Goal: Task Accomplishment & Management: Complete application form

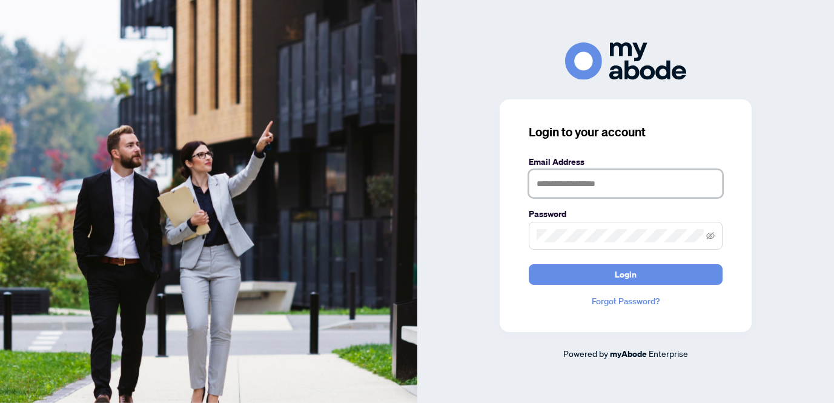
click at [564, 187] on input "text" at bounding box center [626, 184] width 194 height 28
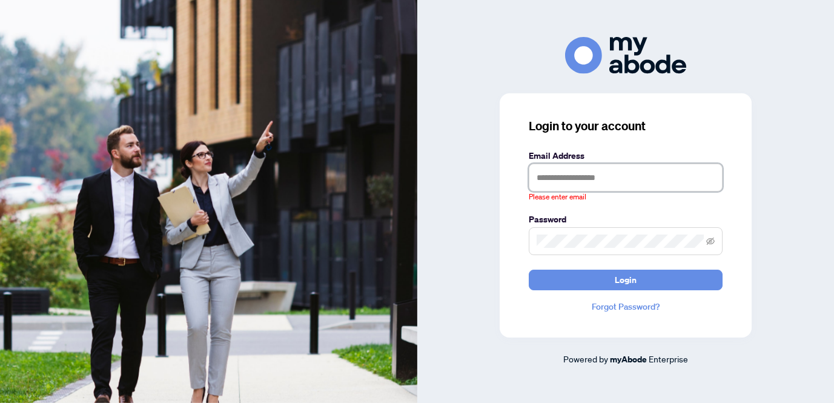
type input "**********"
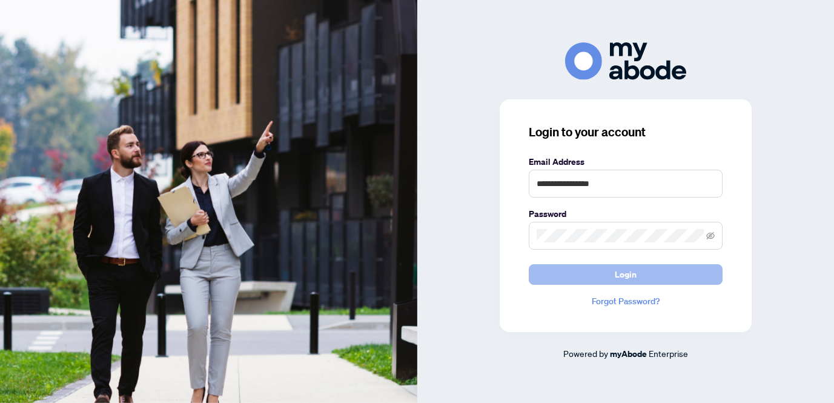
click at [619, 273] on span "Login" at bounding box center [626, 274] width 22 height 19
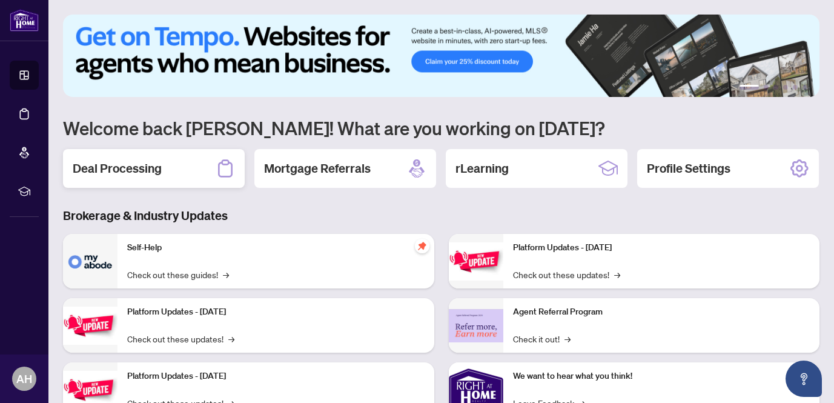
click at [138, 167] on h2 "Deal Processing" at bounding box center [117, 168] width 89 height 17
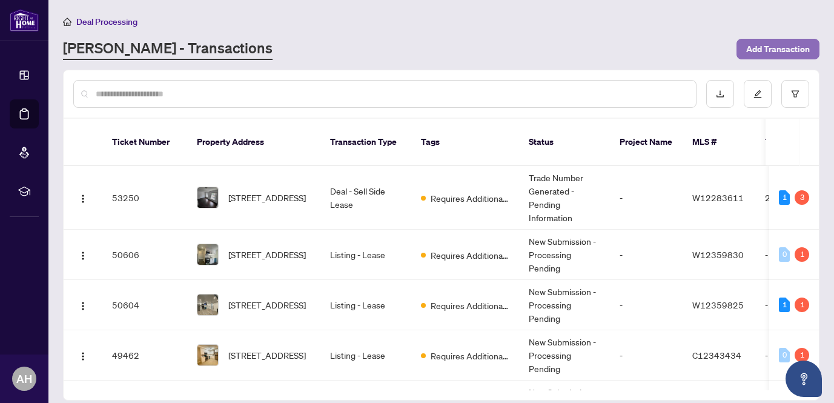
click at [772, 47] on span "Add Transaction" at bounding box center [778, 48] width 64 height 19
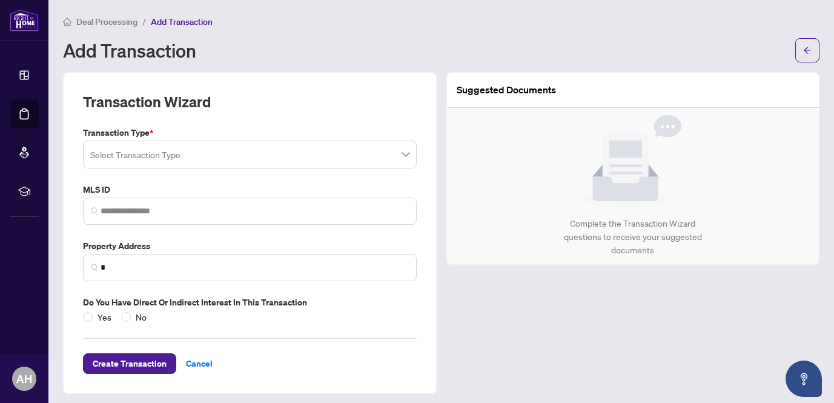
click at [266, 160] on input "search" at bounding box center [244, 156] width 308 height 27
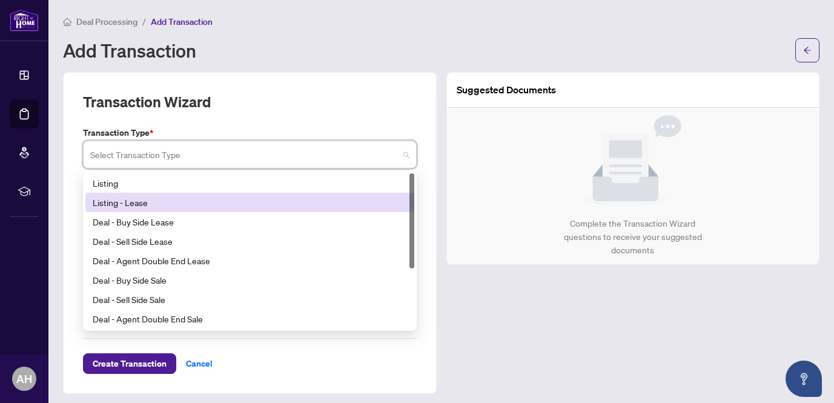
click at [150, 201] on div "Listing - Lease" at bounding box center [250, 202] width 314 height 13
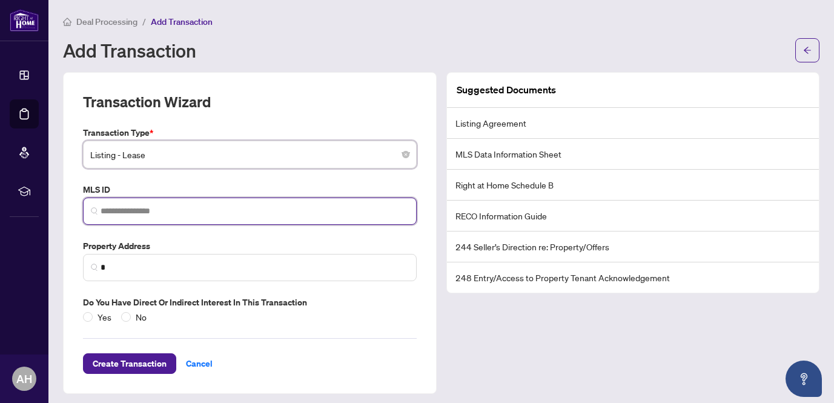
click at [131, 210] on input "search" at bounding box center [255, 211] width 308 height 13
paste input "*********"
type input "*********"
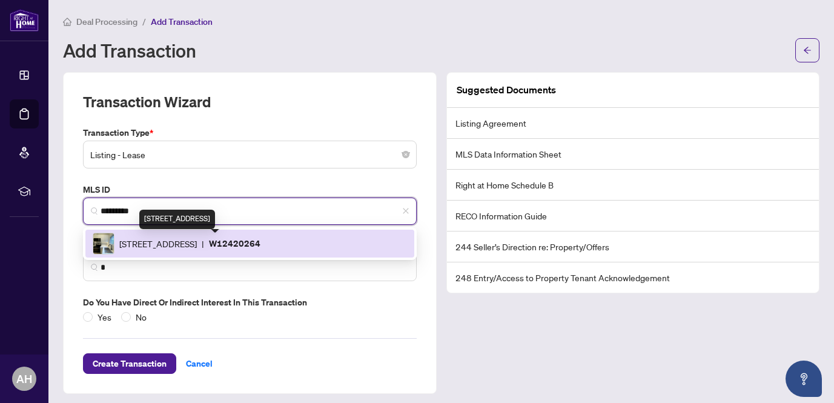
click at [170, 240] on span "[STREET_ADDRESS]" at bounding box center [158, 243] width 78 height 13
type input "**********"
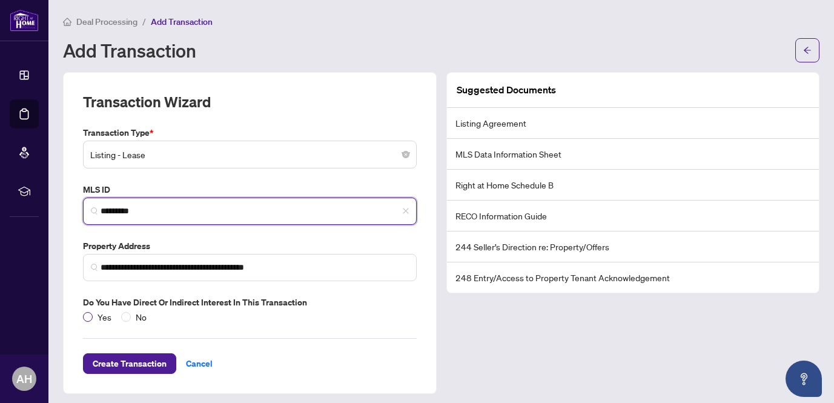
type input "*********"
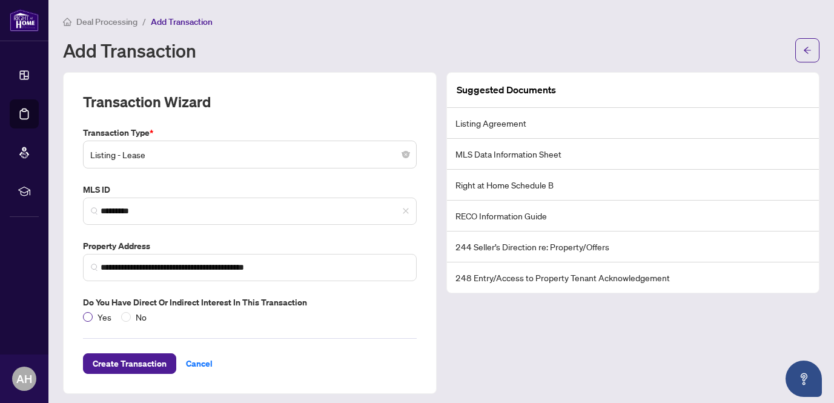
click at [93, 314] on span "Yes" at bounding box center [105, 316] width 24 height 13
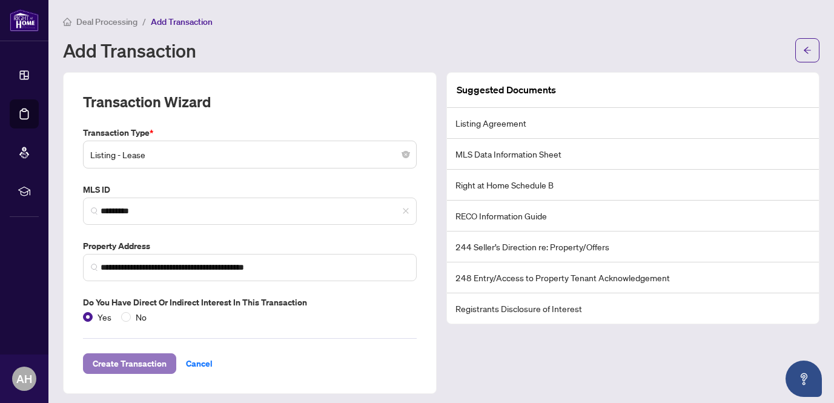
click at [113, 358] on span "Create Transaction" at bounding box center [130, 363] width 74 height 19
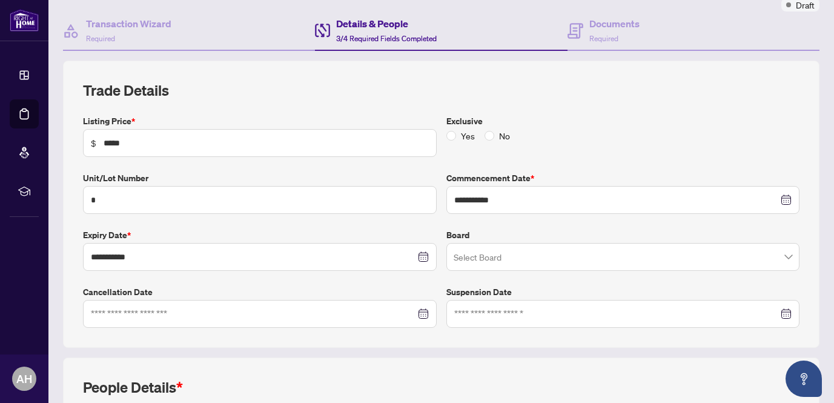
scroll to position [117, 0]
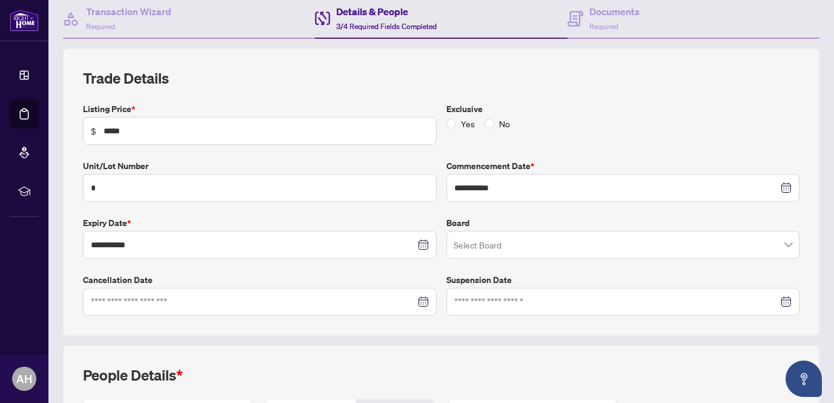
click at [490, 246] on input "search" at bounding box center [618, 246] width 328 height 27
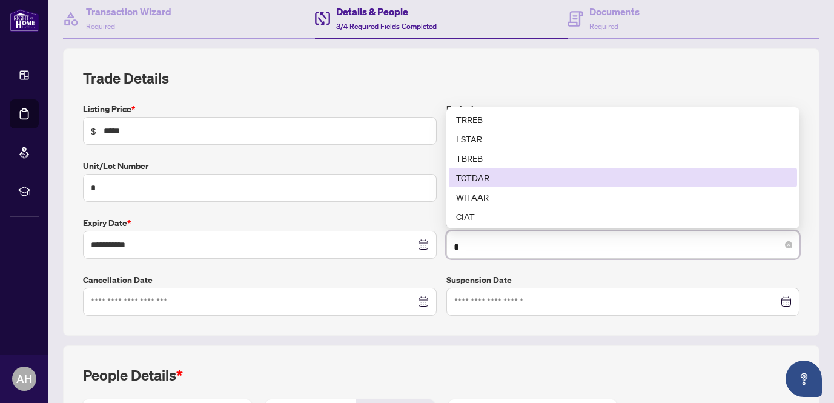
scroll to position [0, 0]
type input "**"
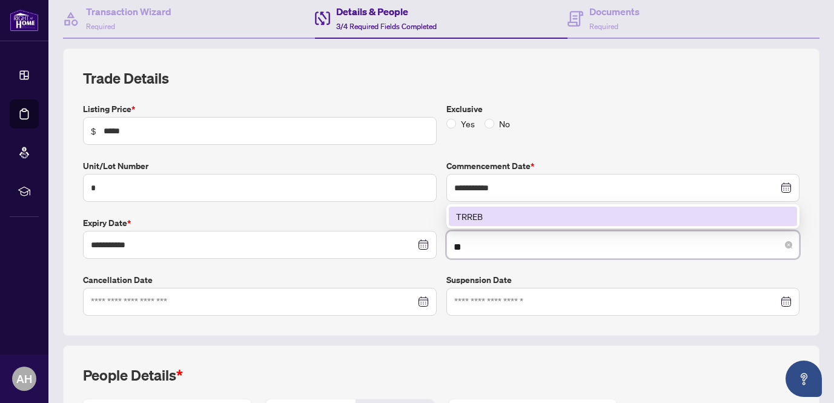
click at [476, 214] on div "TRREB" at bounding box center [623, 216] width 334 height 13
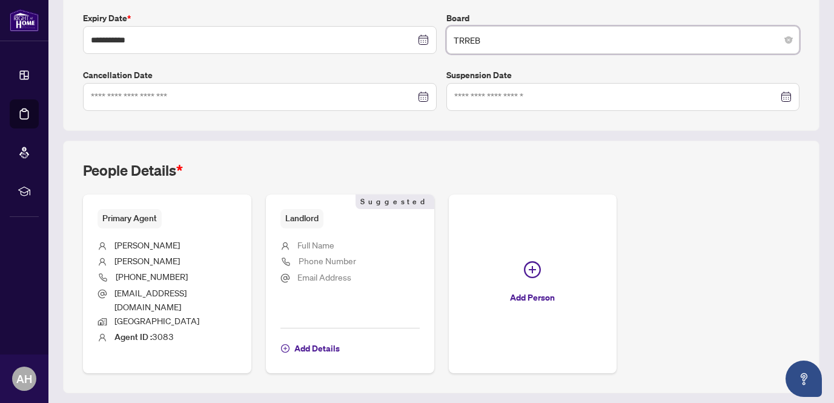
scroll to position [344, 0]
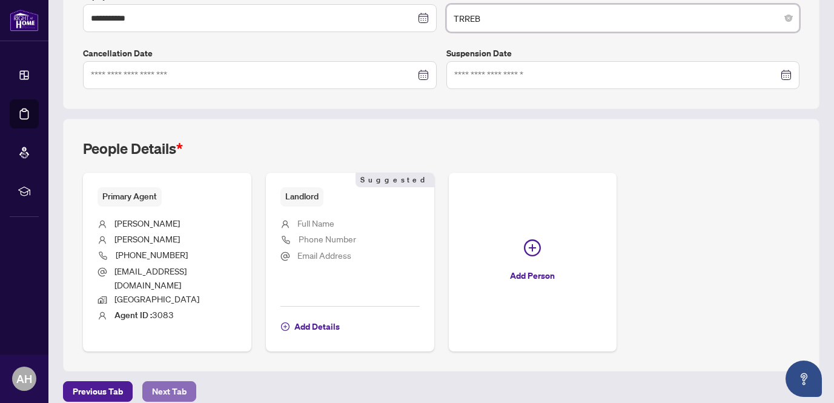
click at [166, 381] on span "Next Tab" at bounding box center [169, 390] width 35 height 19
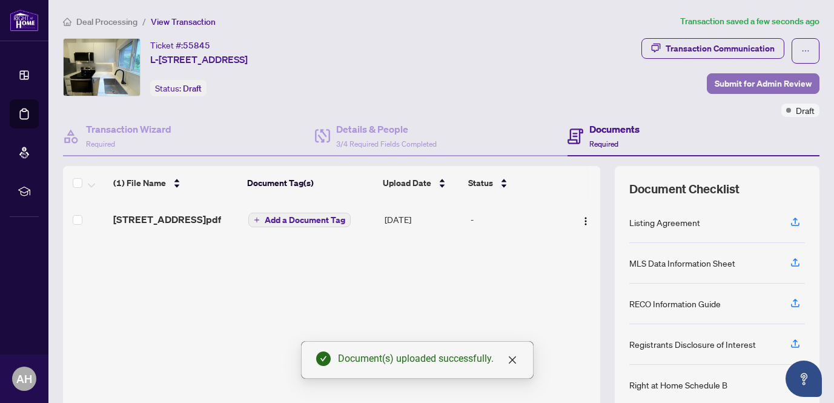
click at [762, 87] on span "Submit for Admin Review" at bounding box center [763, 83] width 97 height 19
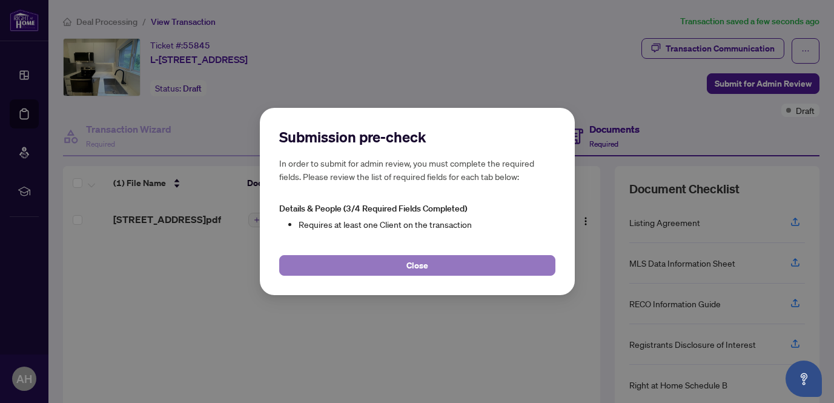
click at [420, 271] on span "Close" at bounding box center [417, 265] width 22 height 19
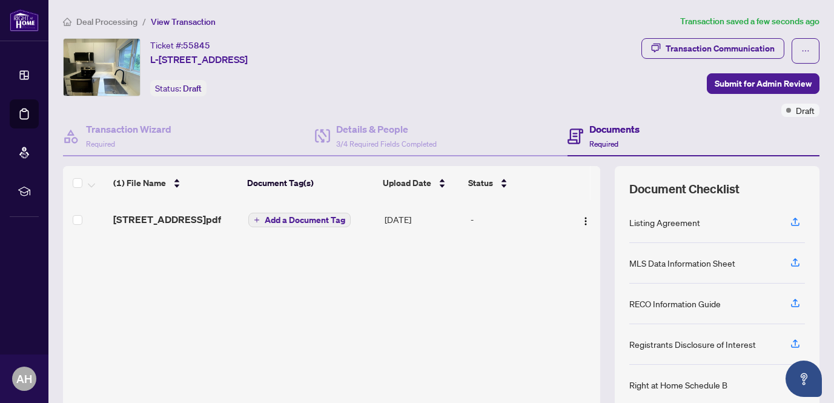
scroll to position [104, 0]
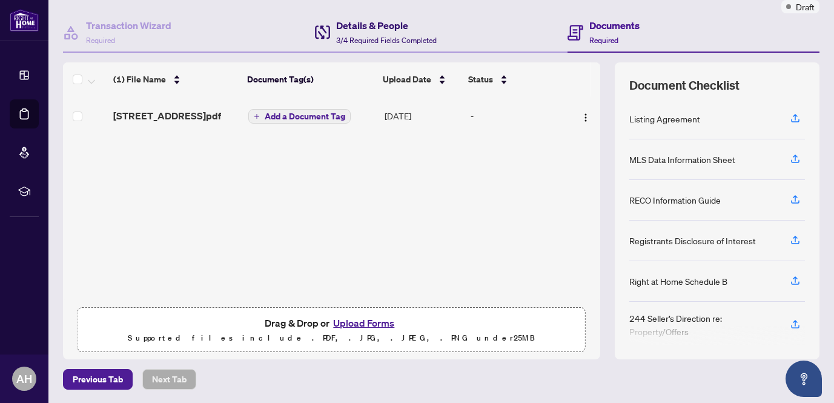
click at [373, 31] on h4 "Details & People" at bounding box center [386, 25] width 101 height 15
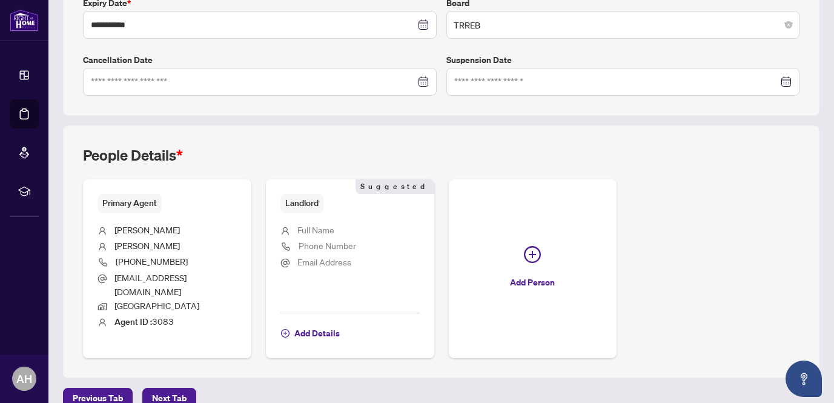
scroll to position [344, 0]
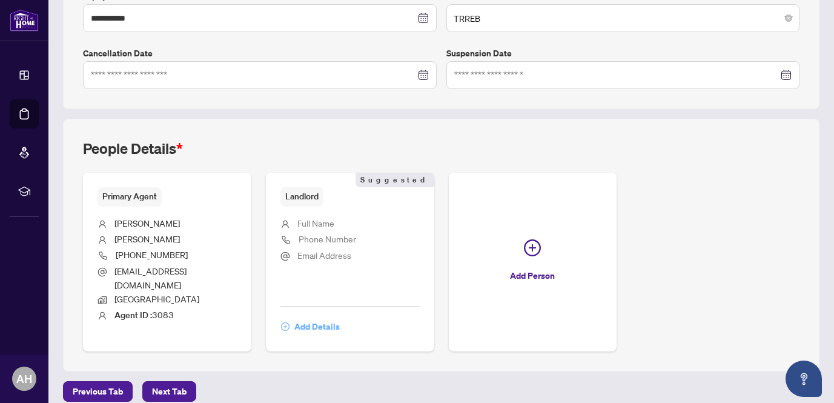
click at [309, 317] on span "Add Details" at bounding box center [316, 326] width 45 height 19
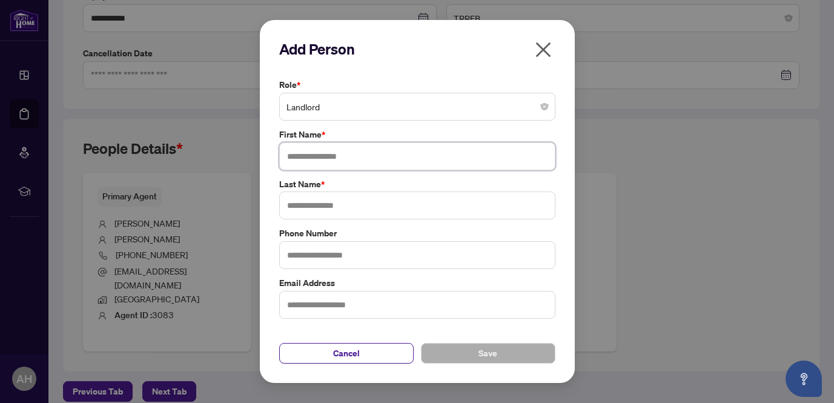
click at [347, 160] on input "text" at bounding box center [417, 156] width 276 height 28
click at [452, 103] on span "Landlord" at bounding box center [417, 106] width 262 height 23
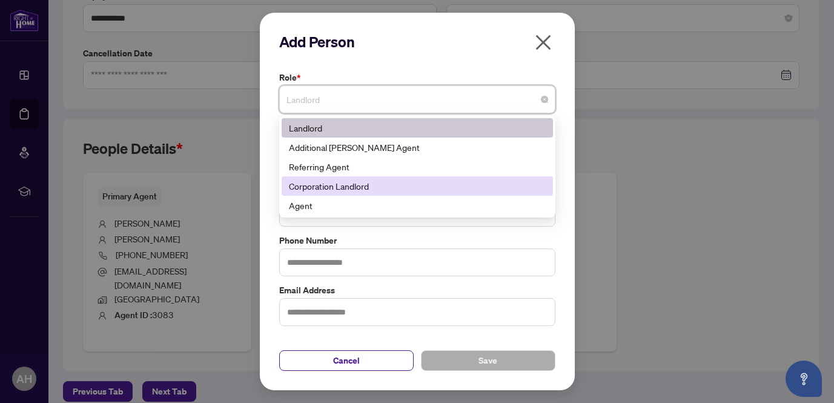
click at [338, 190] on div "Corporation Landlord" at bounding box center [417, 185] width 257 height 13
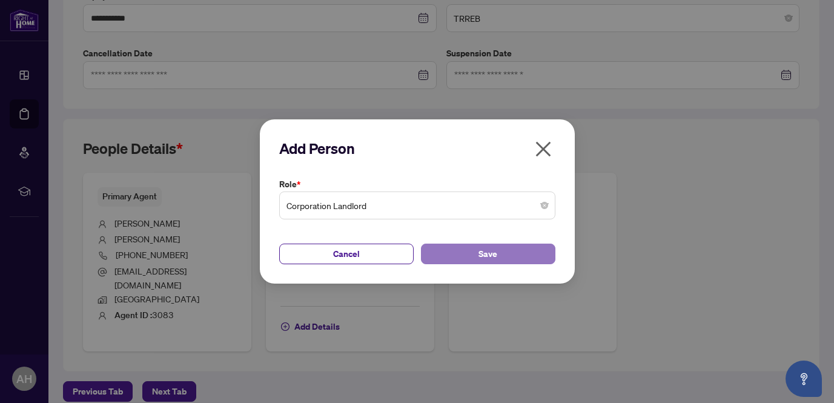
click at [484, 256] on span "Save" at bounding box center [487, 253] width 19 height 19
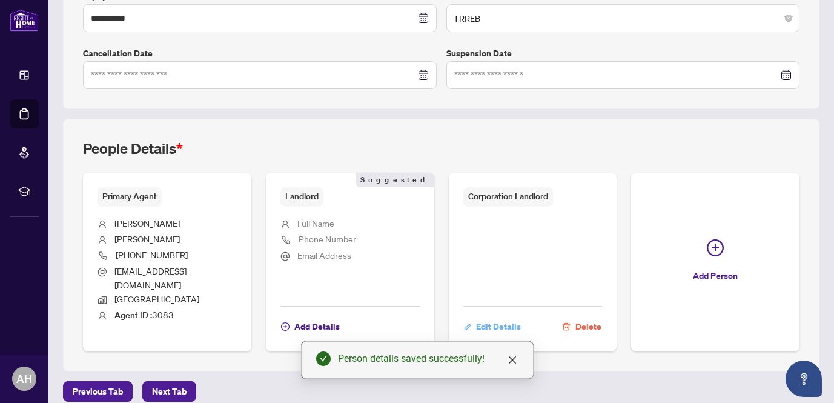
click at [491, 317] on span "Edit Details" at bounding box center [498, 326] width 45 height 19
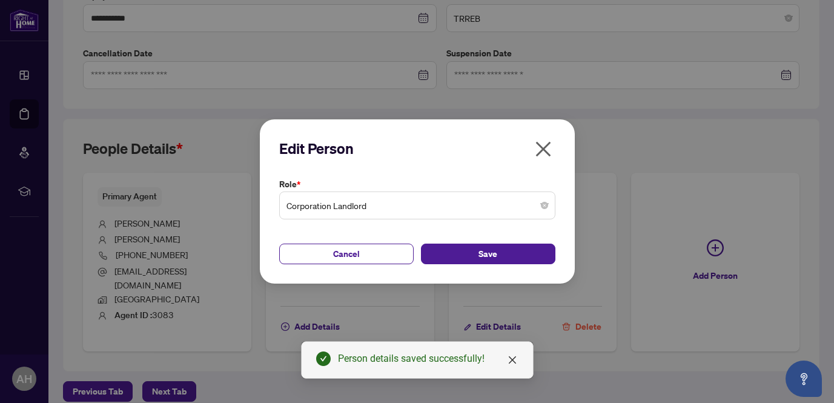
click at [543, 143] on icon "close" at bounding box center [542, 148] width 19 height 19
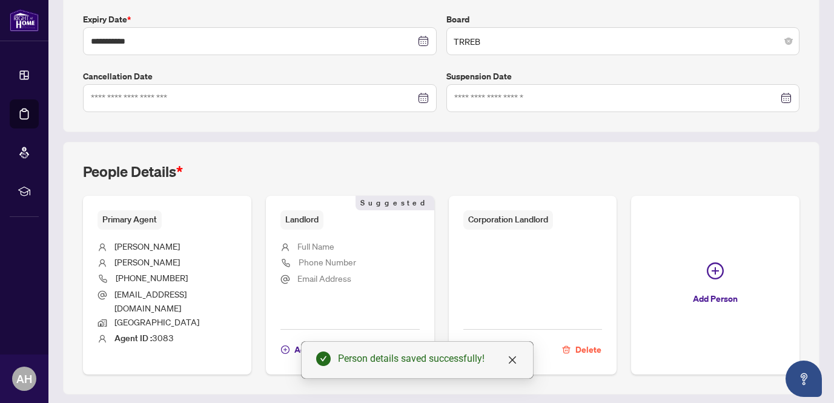
scroll to position [279, 0]
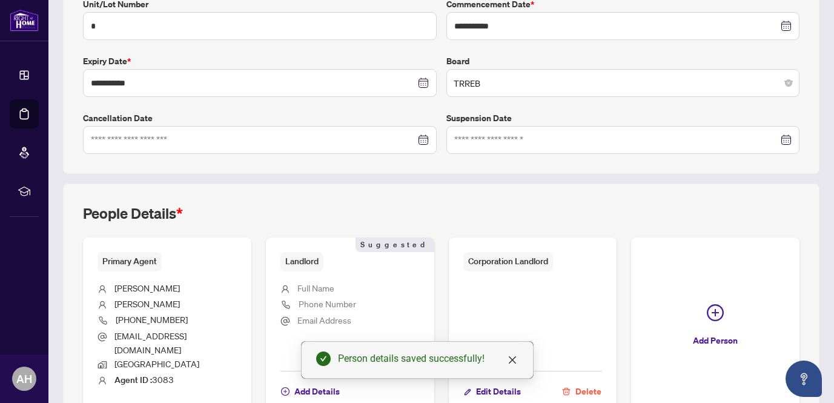
click at [341, 277] on ul "Full Name Phone Number Email Address" at bounding box center [349, 316] width 139 height 91
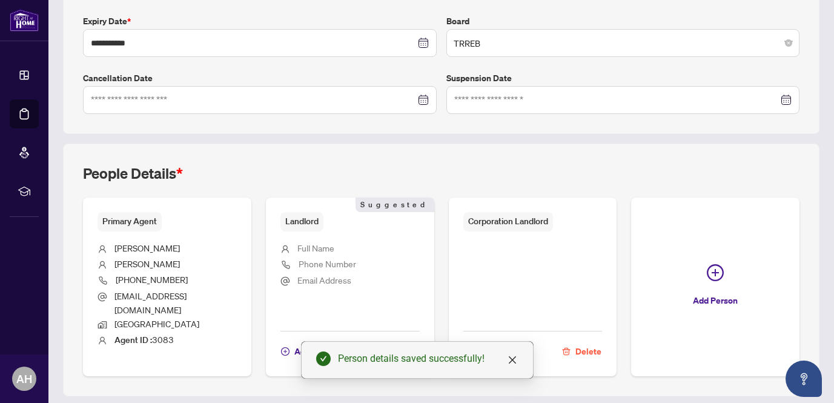
scroll to position [344, 0]
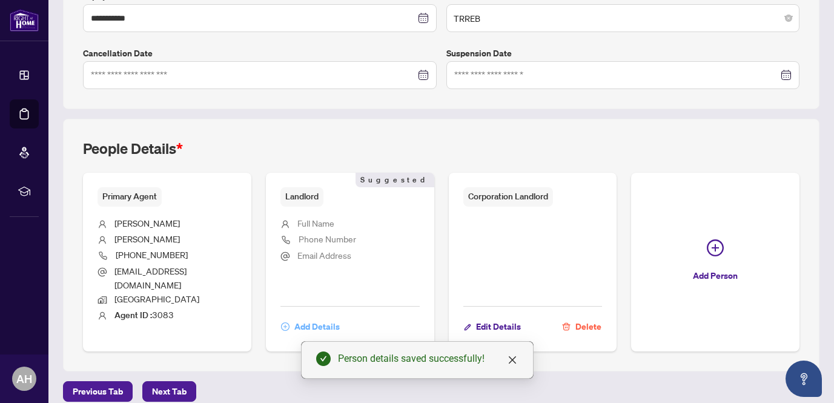
click at [309, 317] on span "Add Details" at bounding box center [316, 326] width 45 height 19
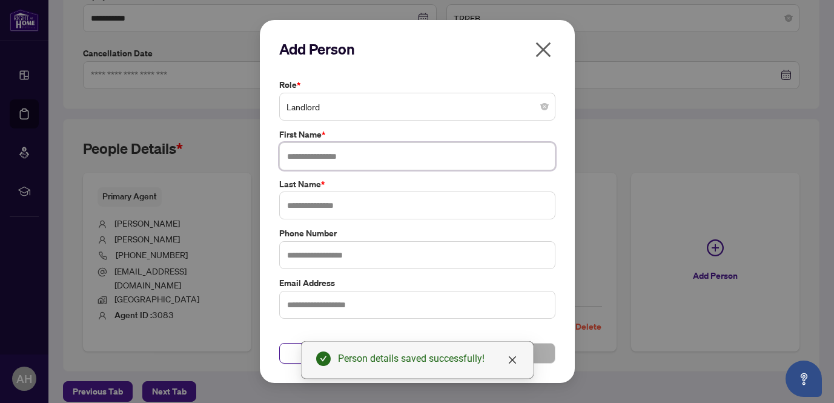
click at [328, 154] on input "text" at bounding box center [417, 156] width 276 height 28
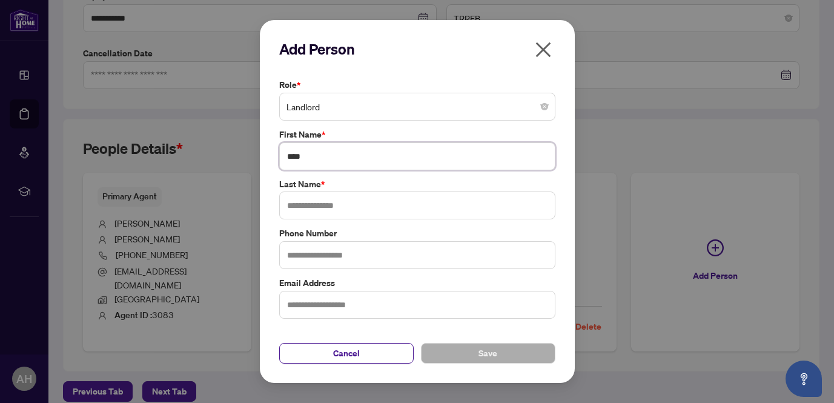
type input "****"
click at [331, 202] on input "text" at bounding box center [417, 205] width 276 height 28
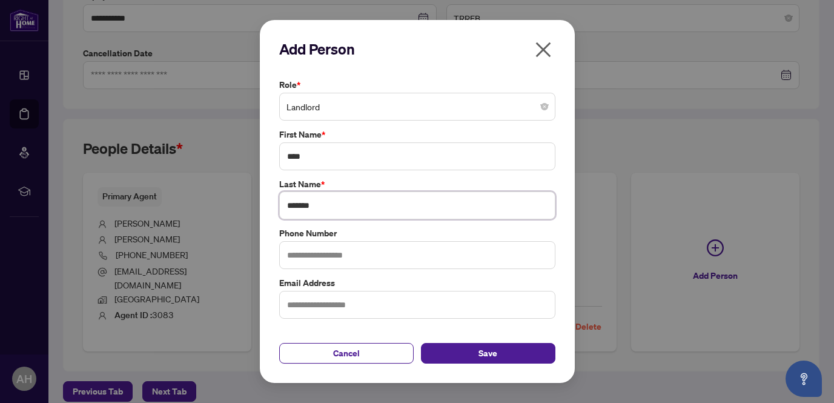
type input "*******"
click at [325, 308] on input "text" at bounding box center [417, 305] width 276 height 28
type input "**********"
click at [466, 354] on button "Save" at bounding box center [488, 353] width 134 height 21
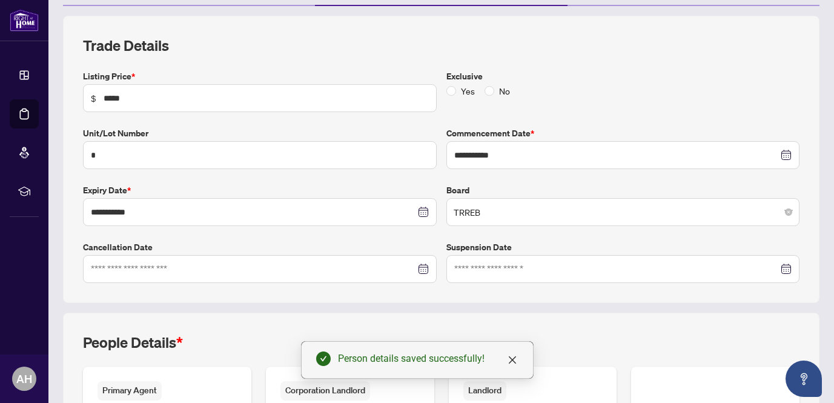
scroll to position [0, 0]
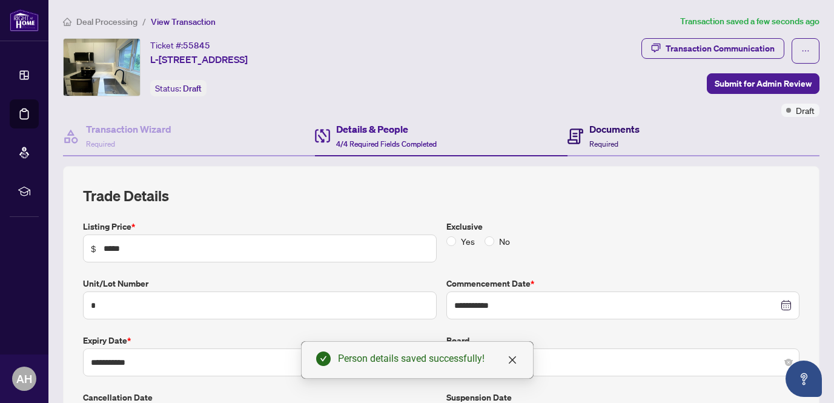
click at [614, 126] on h4 "Documents" at bounding box center [614, 129] width 50 height 15
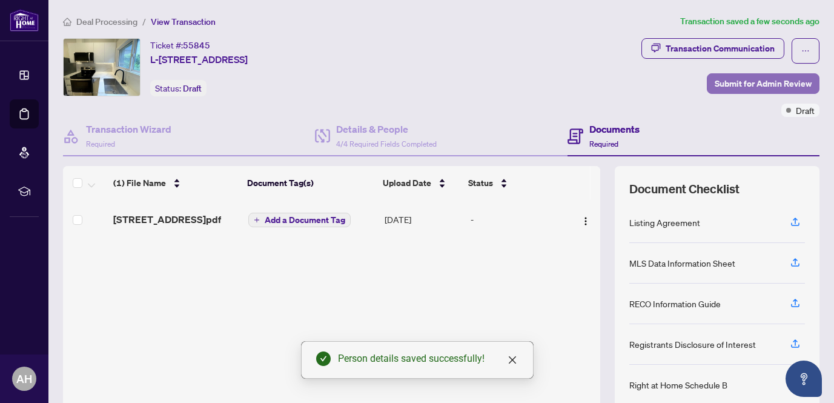
click at [753, 80] on span "Submit for Admin Review" at bounding box center [763, 83] width 97 height 19
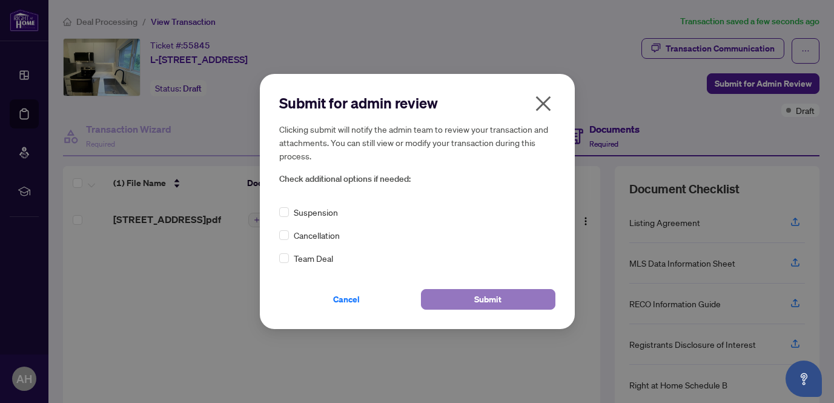
click at [489, 302] on span "Submit" at bounding box center [487, 298] width 27 height 19
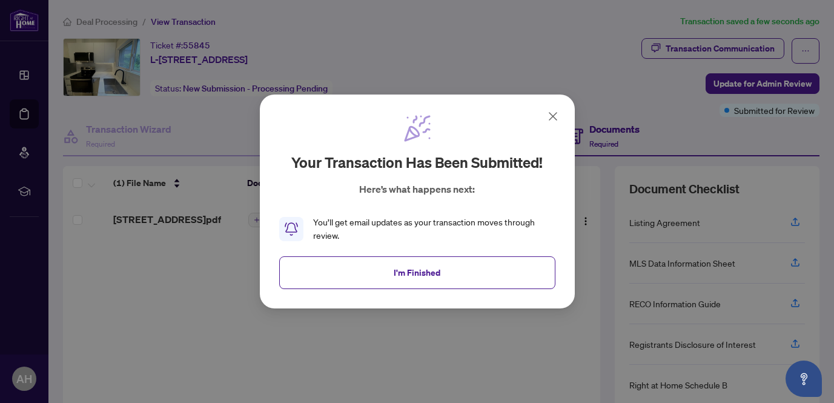
click at [552, 116] on icon at bounding box center [552, 116] width 7 height 7
